Goal: Task Accomplishment & Management: Use online tool/utility

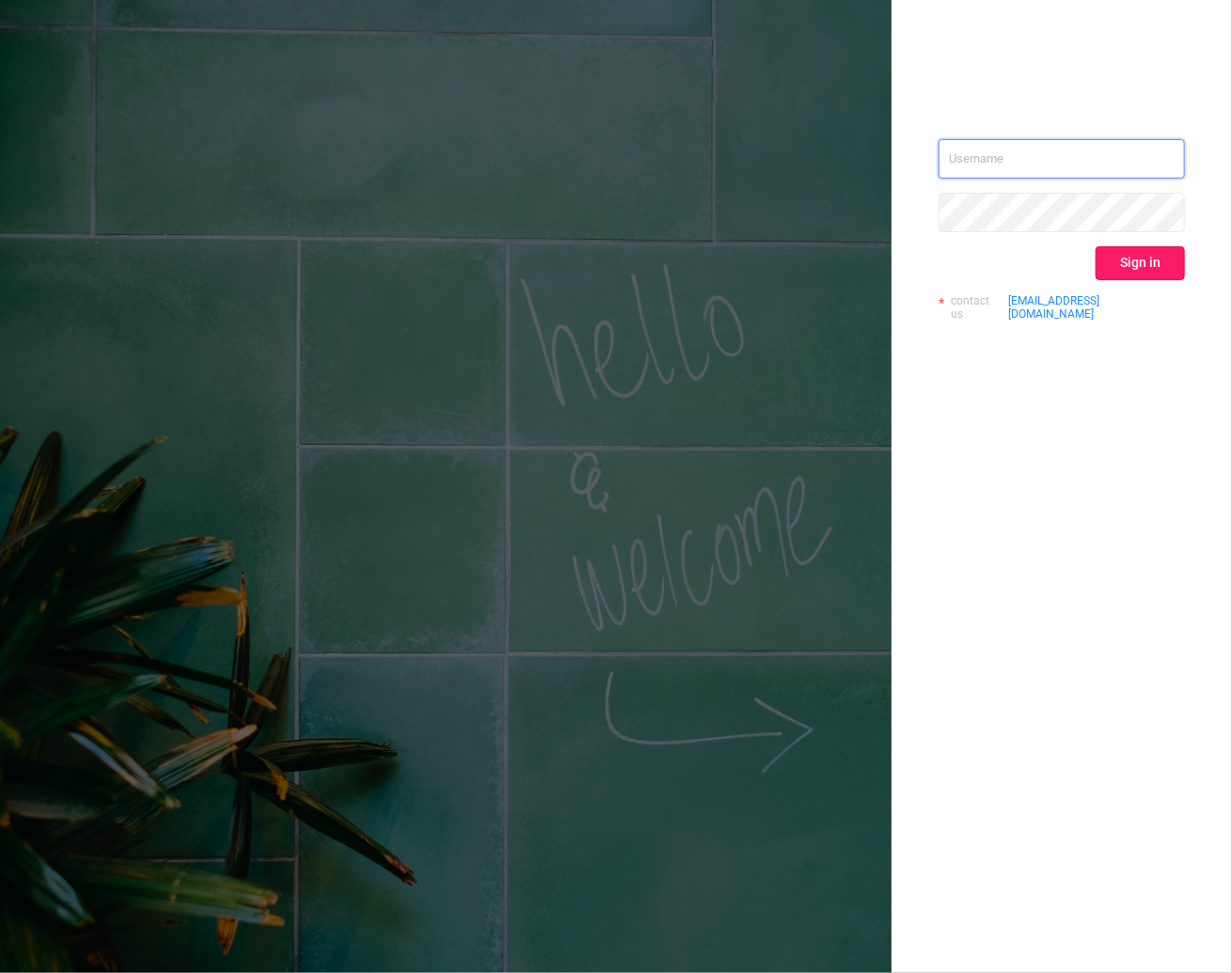
type input "kirill@protected.media"
click at [1171, 260] on button "Sign in" at bounding box center [1140, 263] width 89 height 34
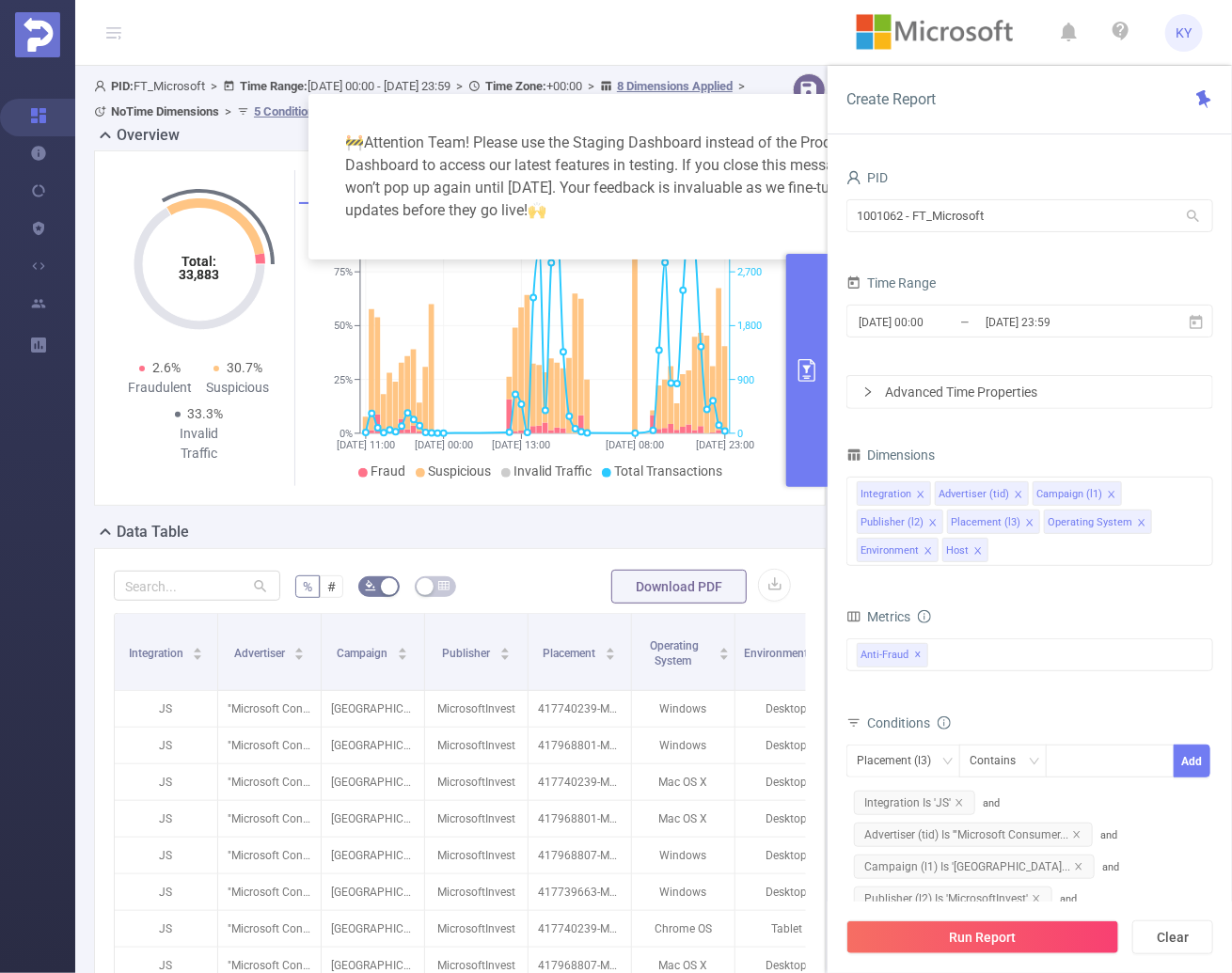
click at [768, 338] on div "🚧 Attention Team! Please use the Staging Dashboard instead of the Production Da…" at bounding box center [616, 486] width 1232 height 973
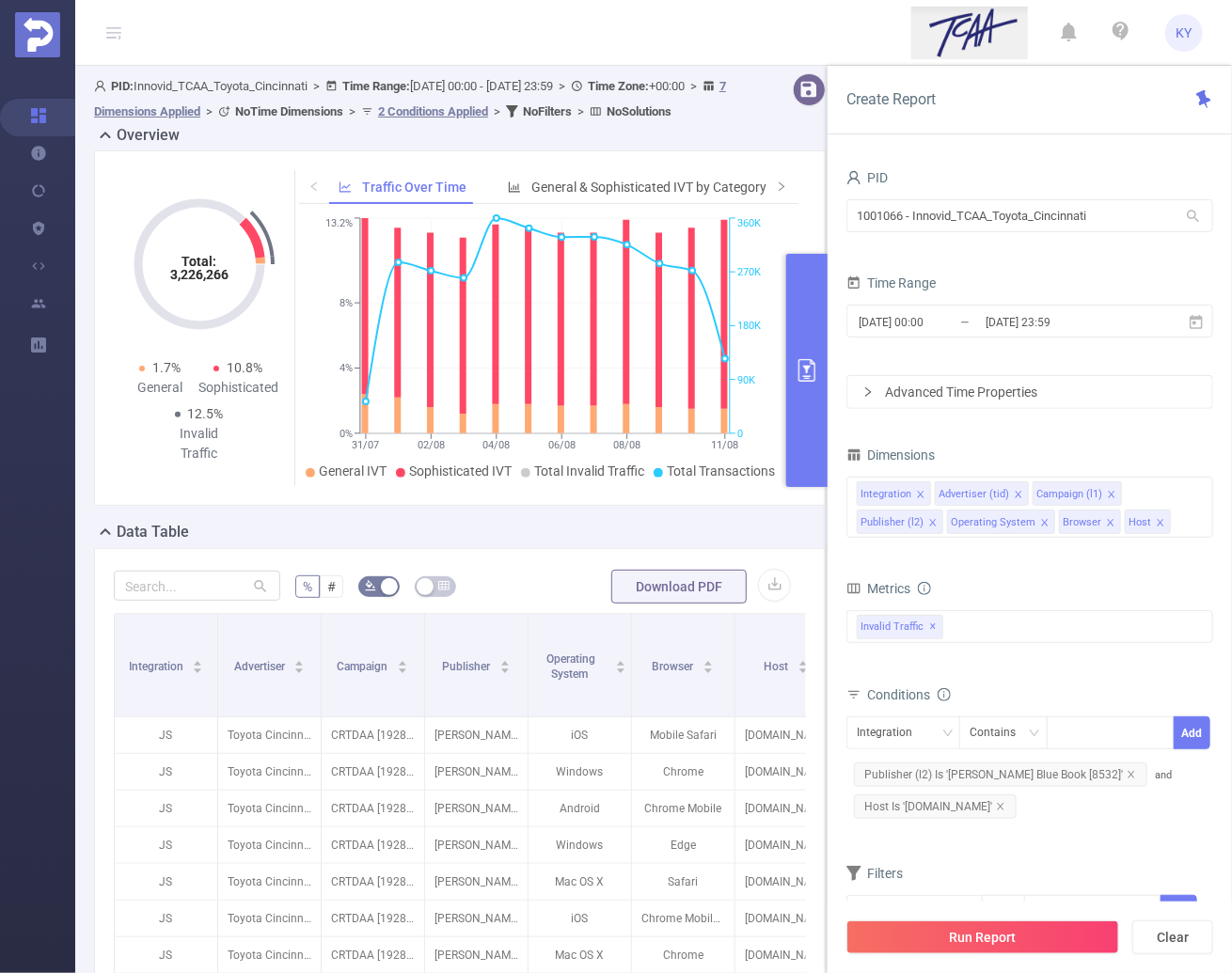
click at [808, 441] on button "primary" at bounding box center [806, 370] width 42 height 233
click at [804, 458] on button "primary" at bounding box center [806, 370] width 42 height 233
click at [804, 458] on section "PID: Innovid_TCAA_Toyota_Cincinnati > Time Range: 2025-07-28 00:00 - 2025-08-11…" at bounding box center [653, 658] width 1157 height 1185
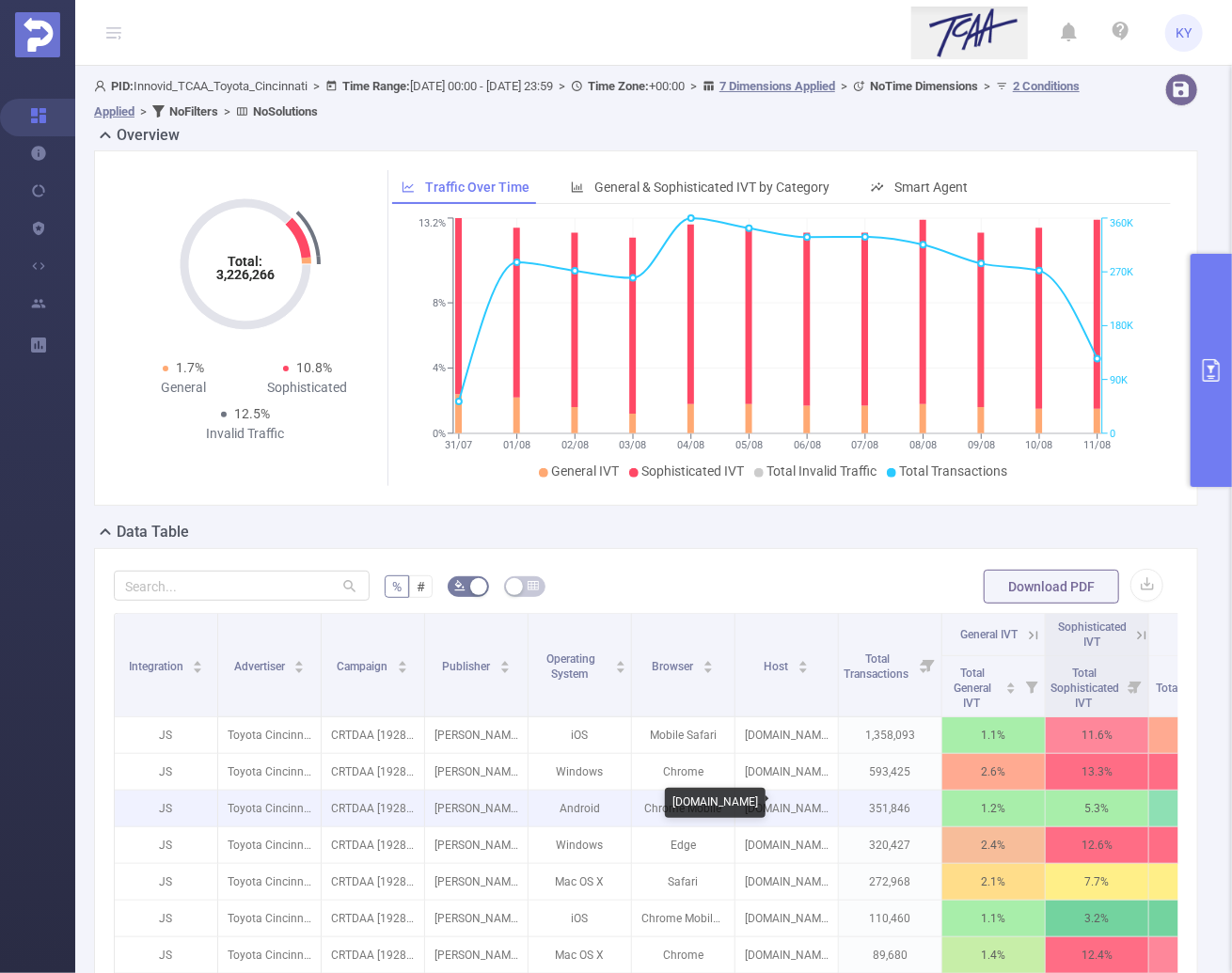
click at [823, 821] on p "kbb.com" at bounding box center [787, 808] width 103 height 36
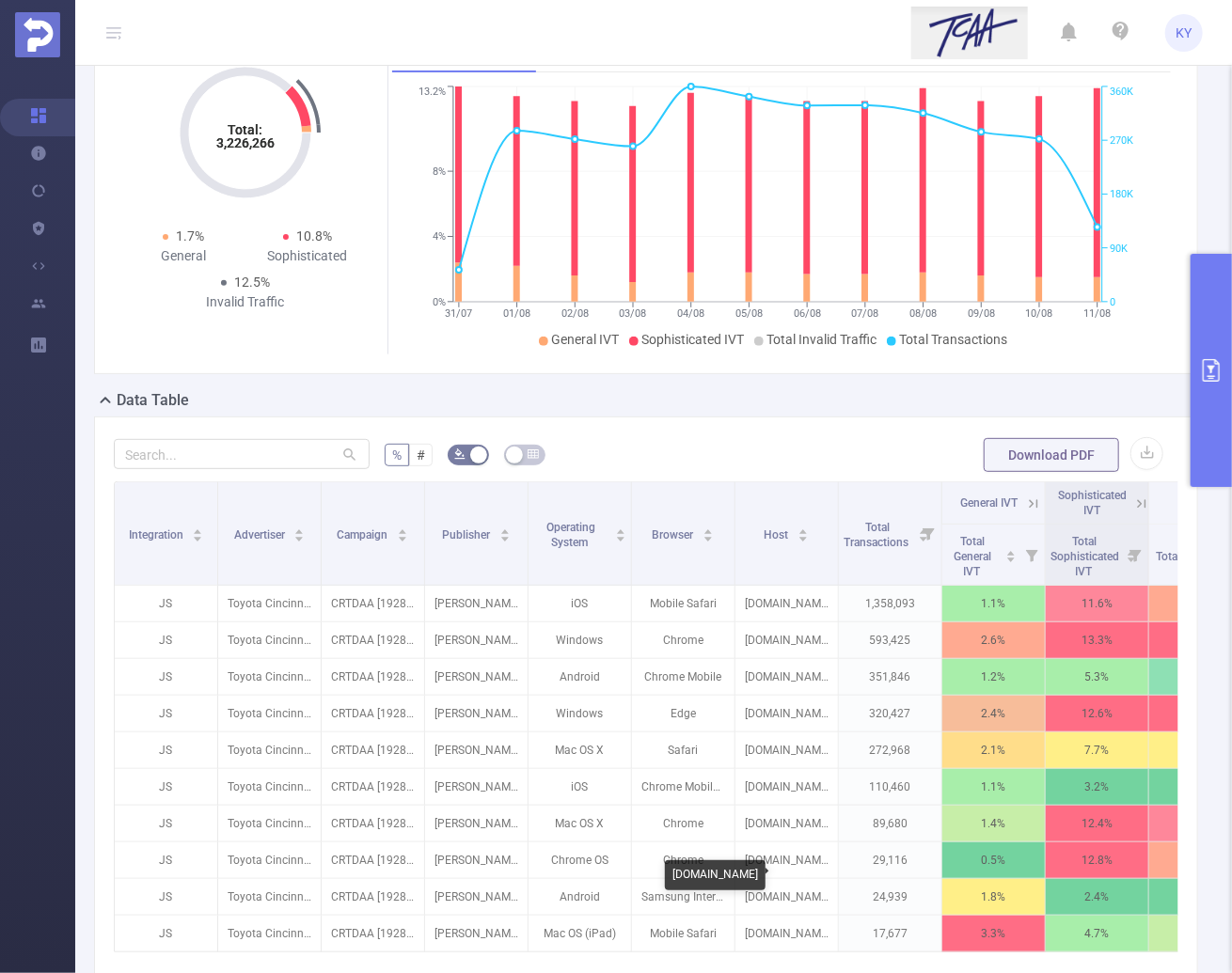
scroll to position [347, 0]
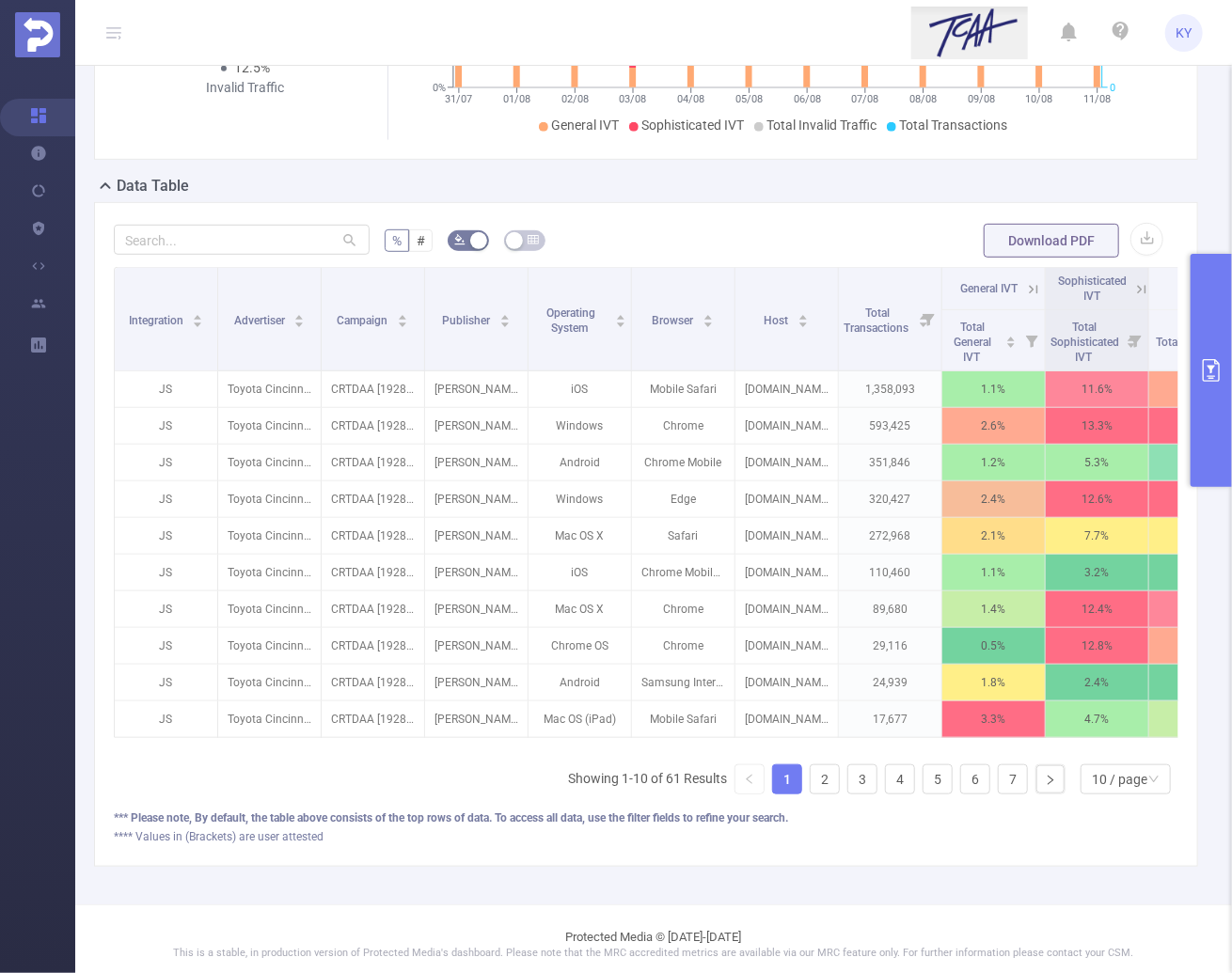
click at [1134, 285] on icon at bounding box center [1141, 289] width 16 height 16
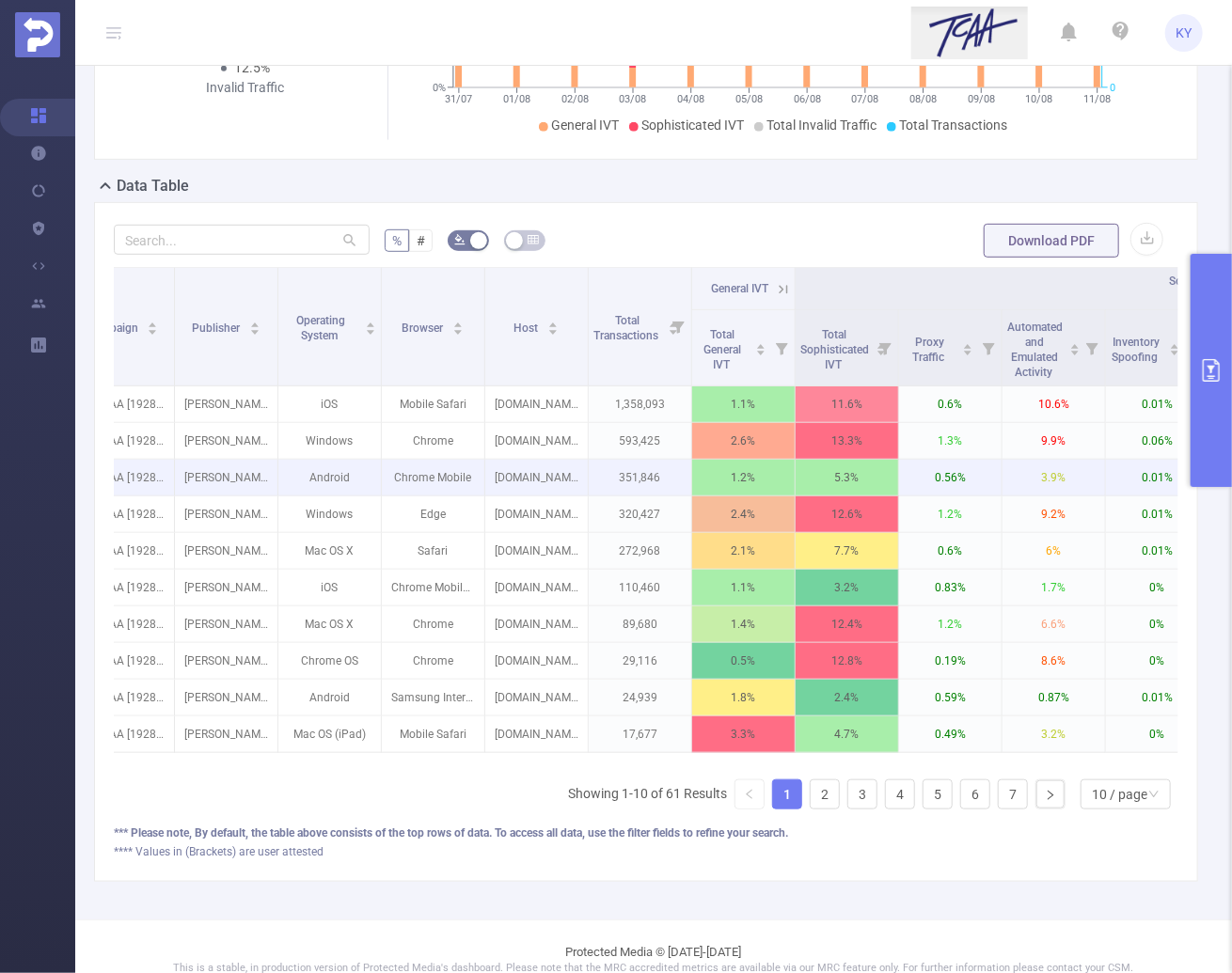
scroll to position [0, 0]
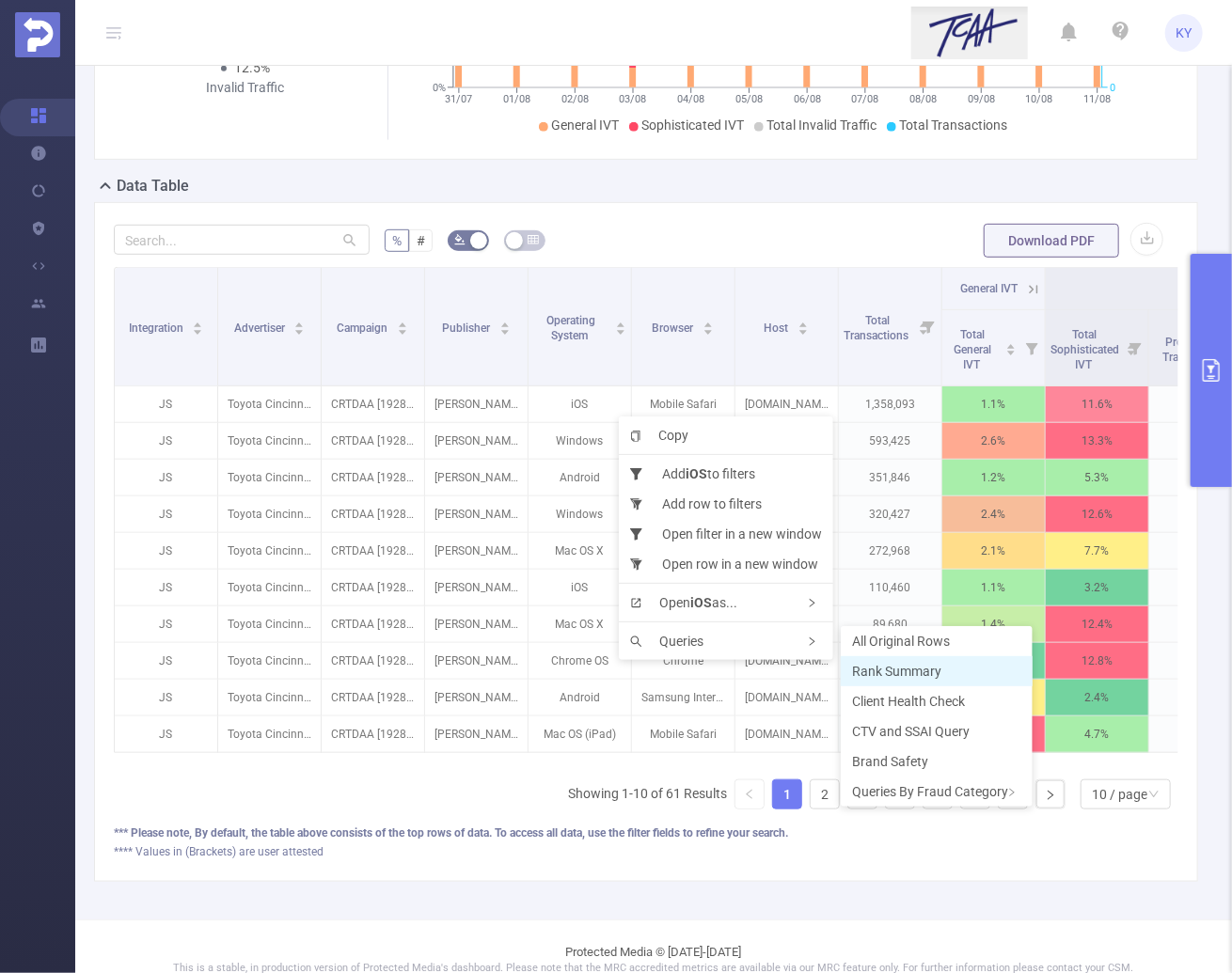
click at [893, 668] on span "Rank Summary" at bounding box center [896, 672] width 89 height 15
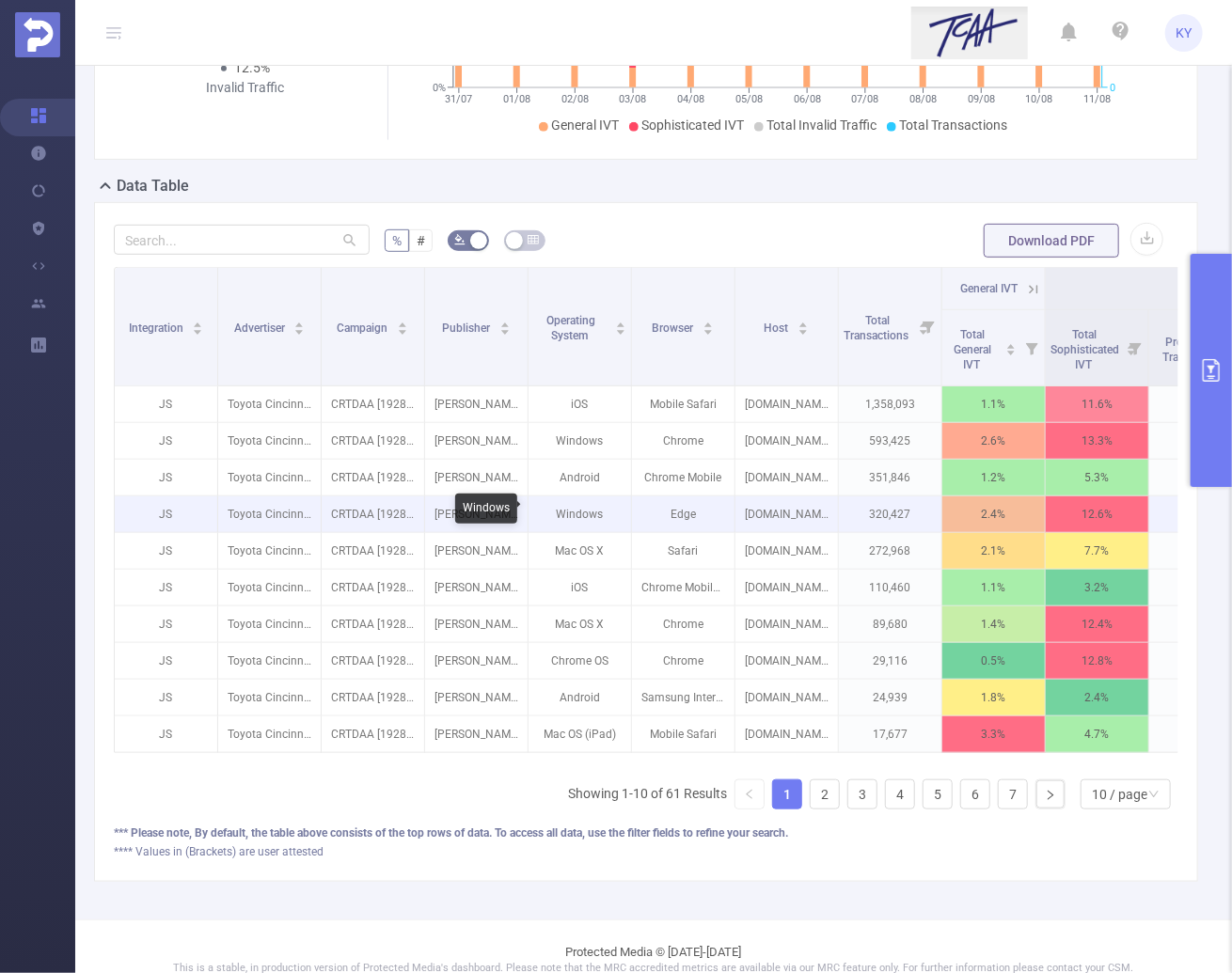
scroll to position [184, 0]
